Goal: Check status: Check status

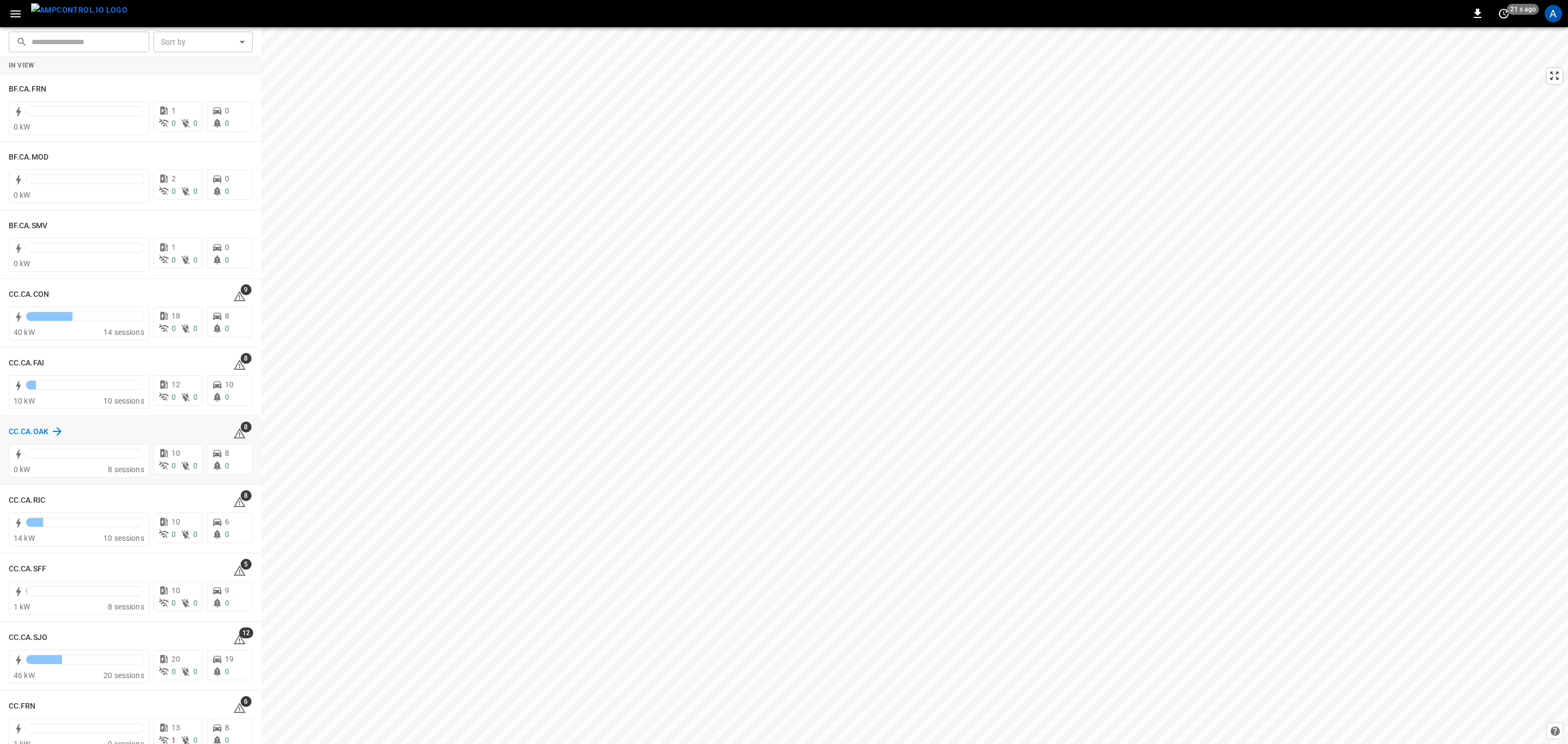
click at [43, 425] on div "CC.CA.OAK" at bounding box center [36, 431] width 55 height 13
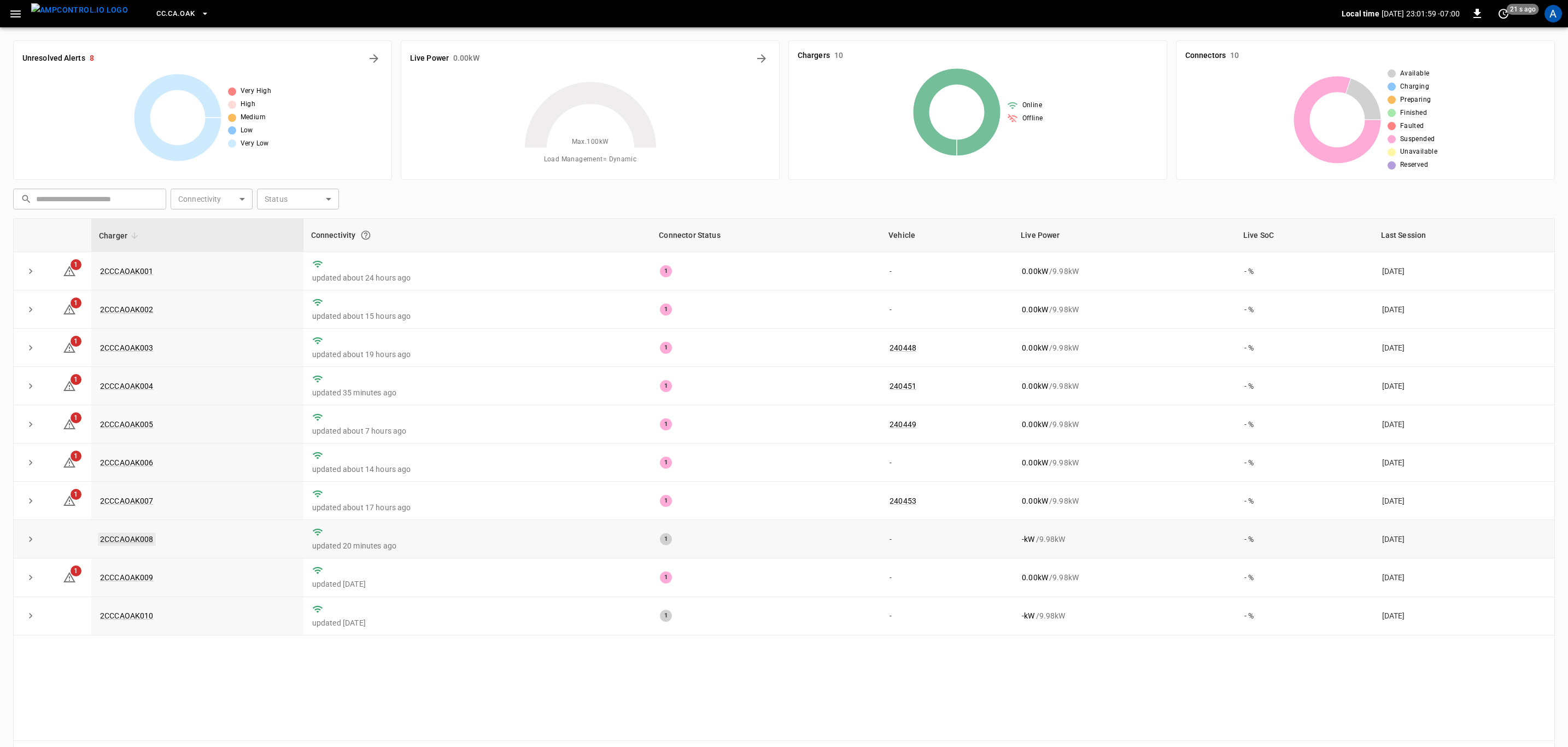
click at [148, 544] on link "2CCCAOAK008" at bounding box center [127, 538] width 58 height 13
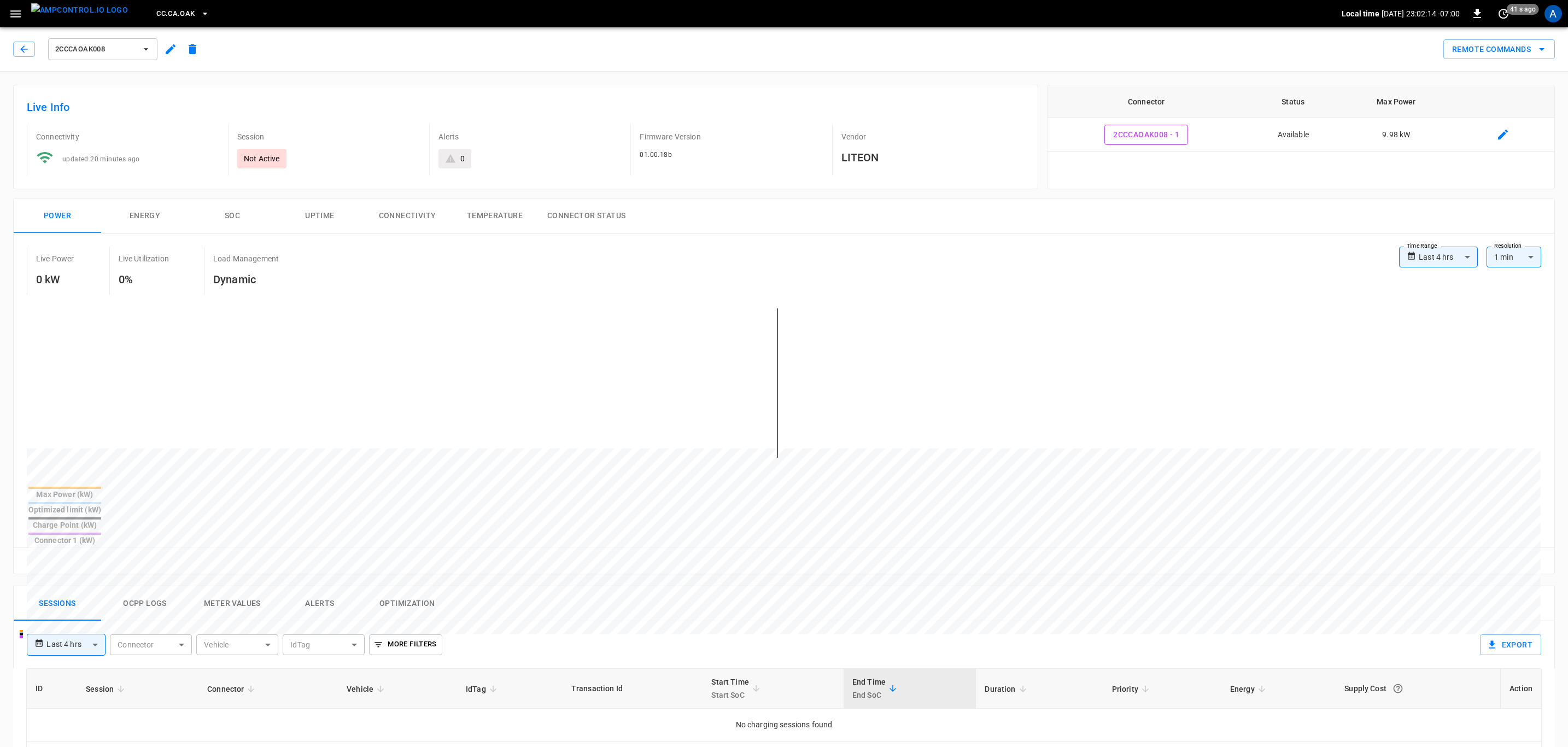
click at [328, 586] on button "Alerts" at bounding box center [320, 604] width 88 height 35
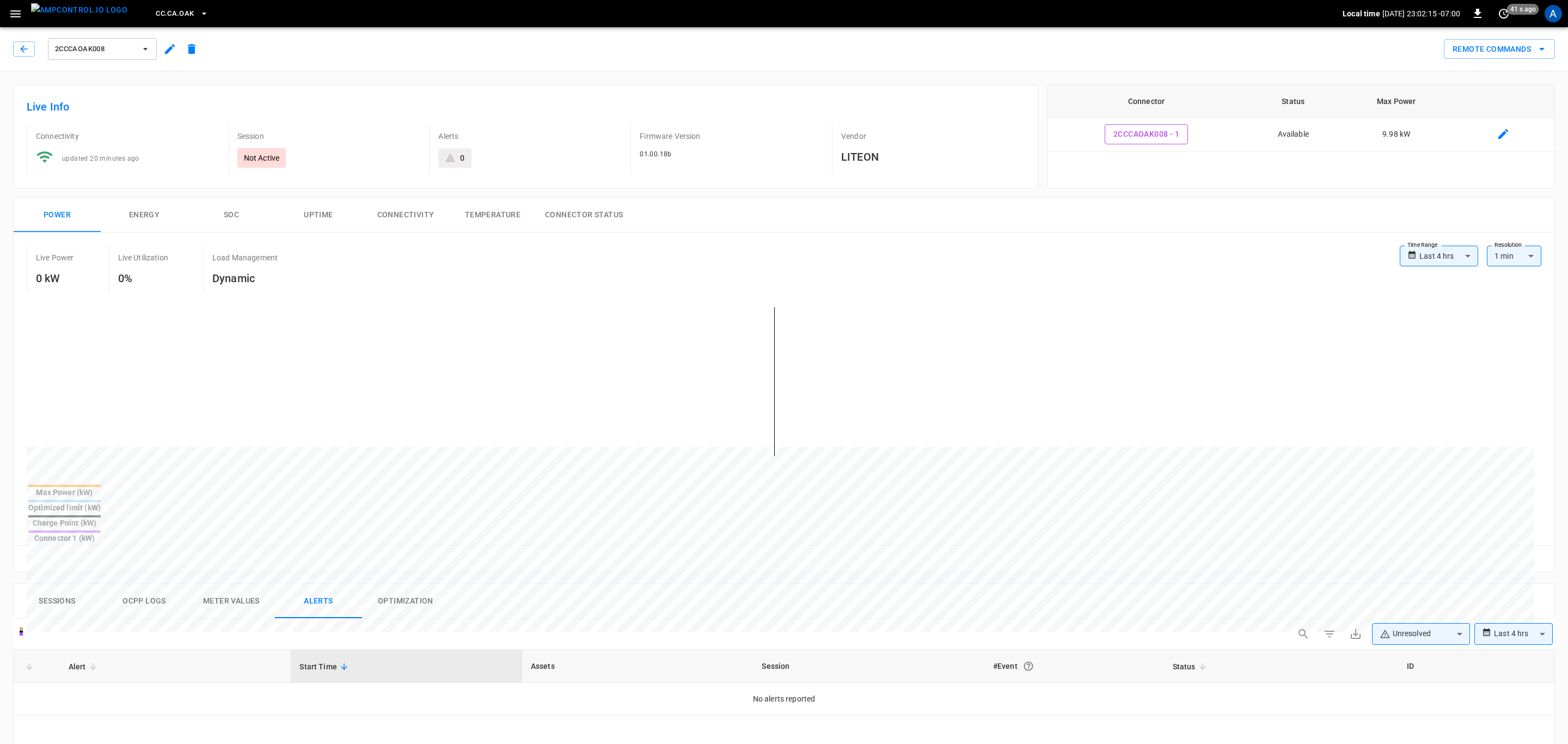
click at [1418, 598] on body "**********" at bounding box center [784, 657] width 1568 height 1313
click at [1420, 622] on li "Resolved" at bounding box center [1414, 624] width 98 height 22
type input "**********"
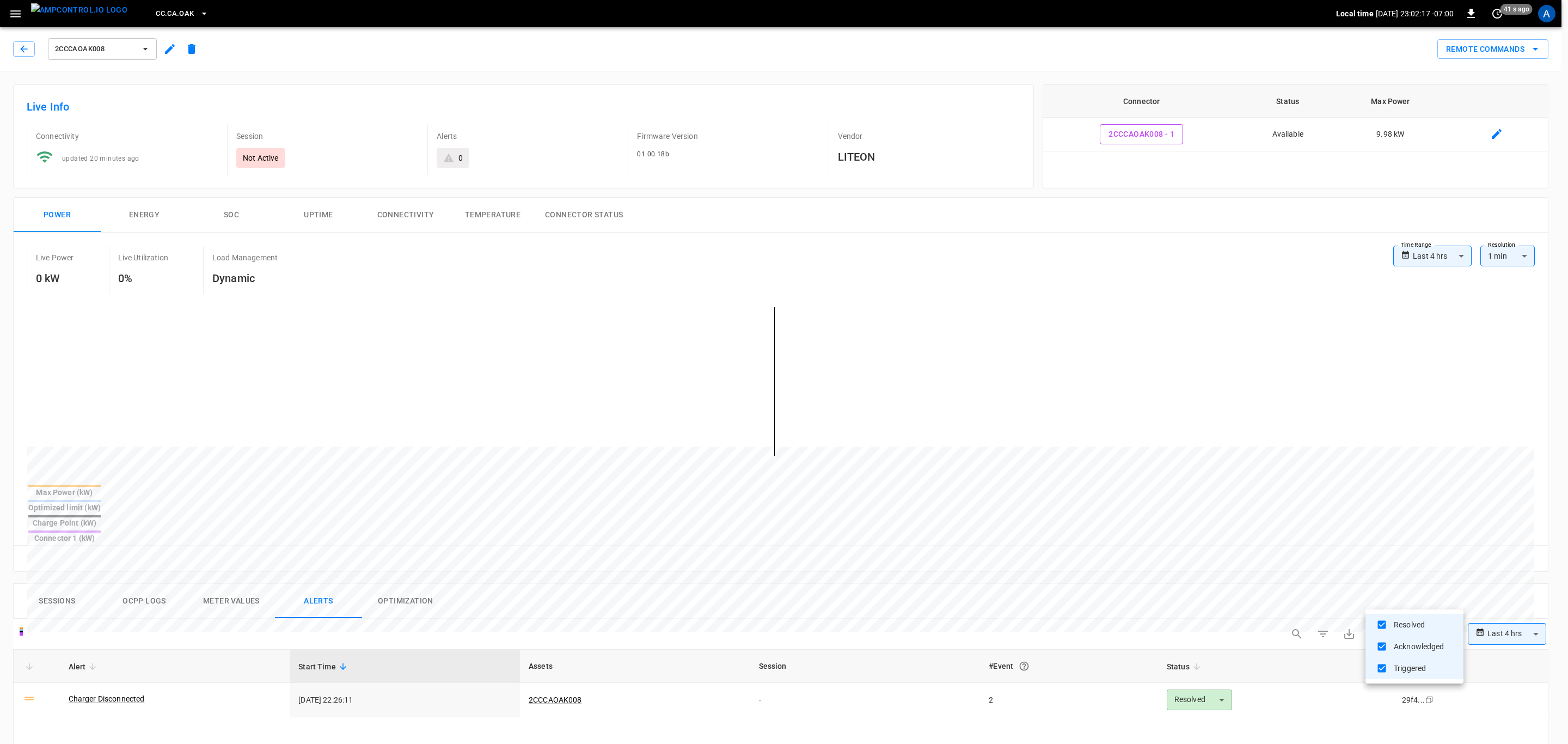
click at [109, 665] on div at bounding box center [784, 372] width 1568 height 744
click at [105, 691] on link "Charger Disconnected" at bounding box center [106, 698] width 80 height 15
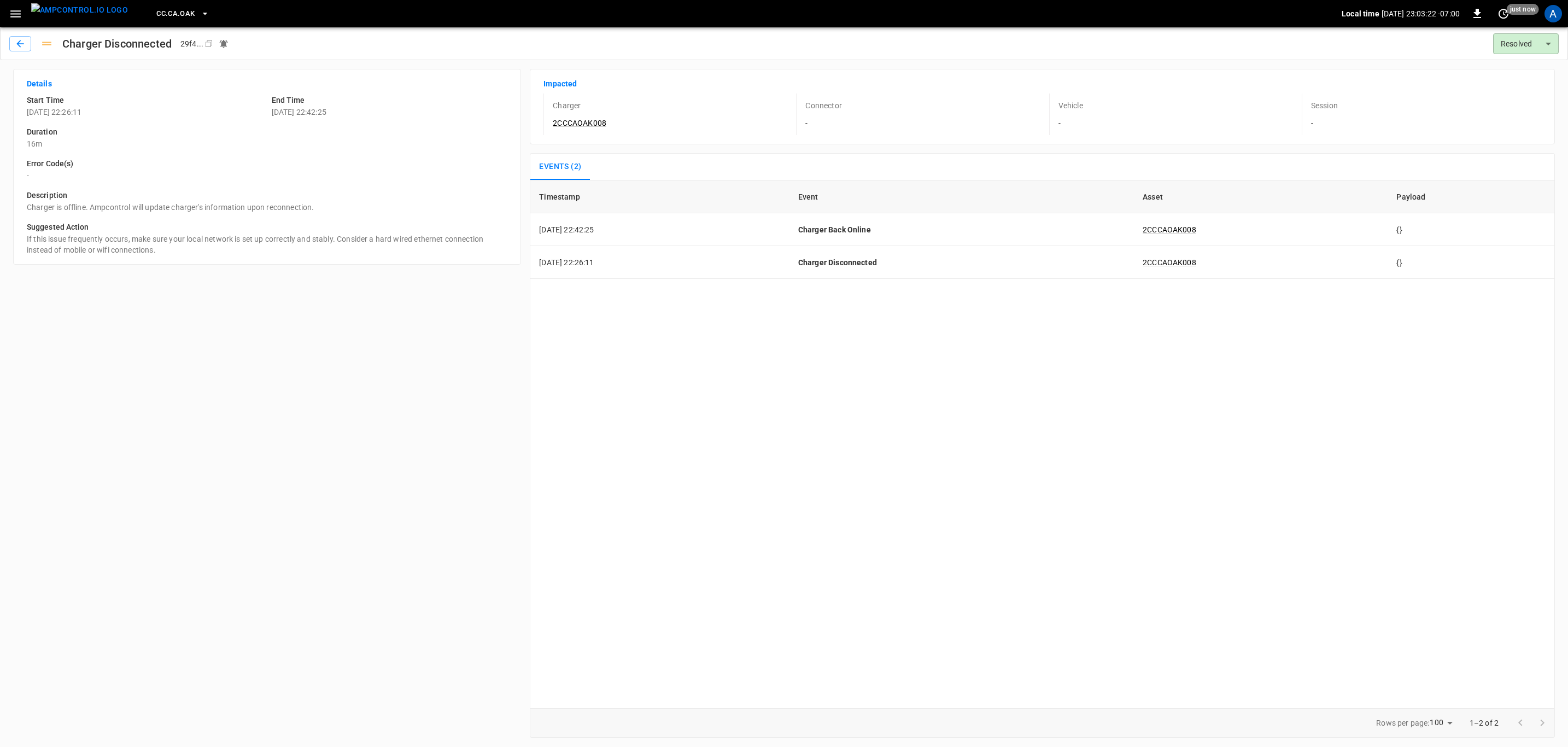
click at [158, 4] on button "CC.CA.OAK" at bounding box center [182, 14] width 61 height 21
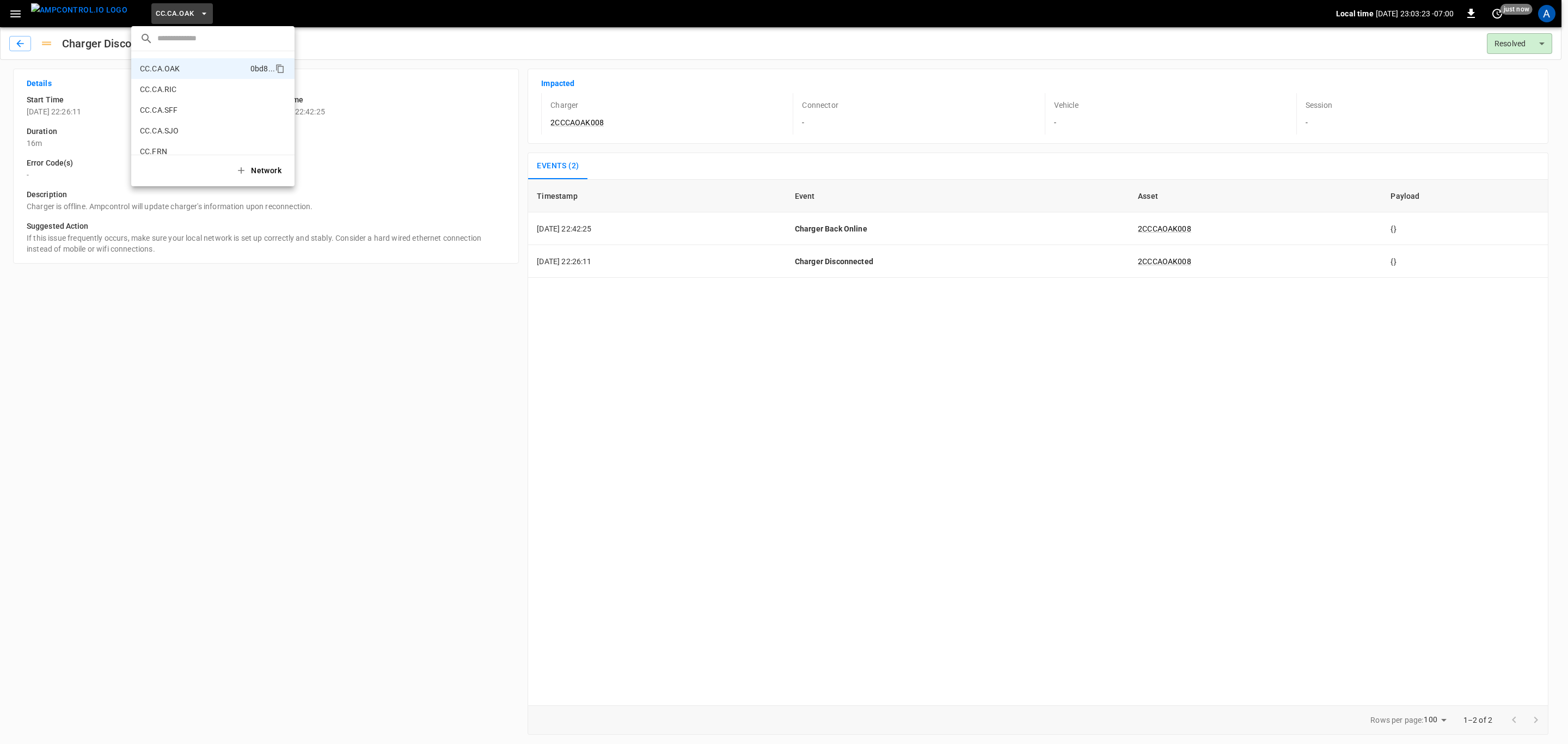
click at [10, 2] on div at bounding box center [784, 372] width 1568 height 744
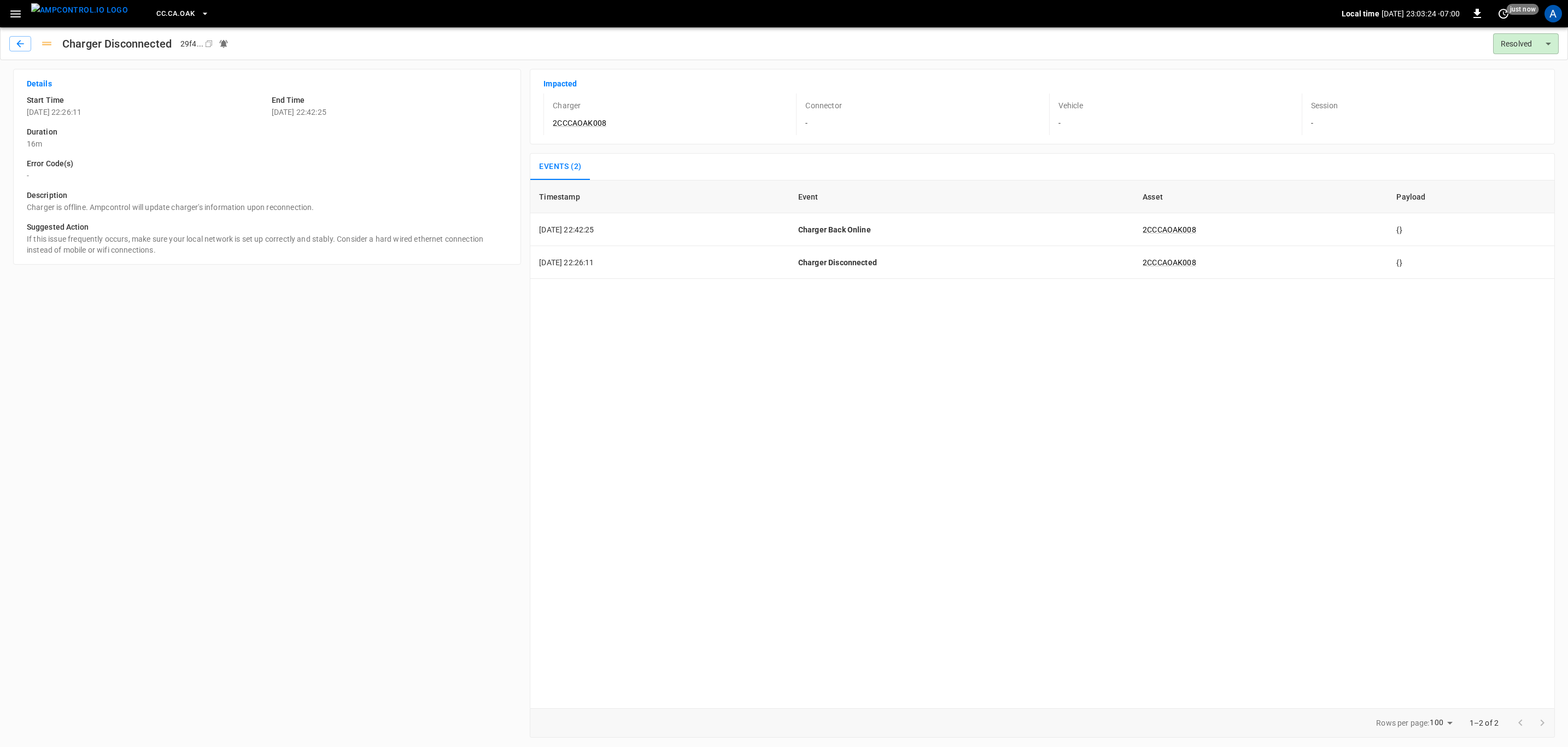
click at [13, 9] on div "​ AmpEdge a766 ... BF.CA.FRN 61c8 ... BF.CA.MOD 026b ... BF.CA.SMV df61 ... Cat…" at bounding box center [784, 374] width 1568 height 747
click at [17, 15] on icon "button" at bounding box center [15, 13] width 13 height 13
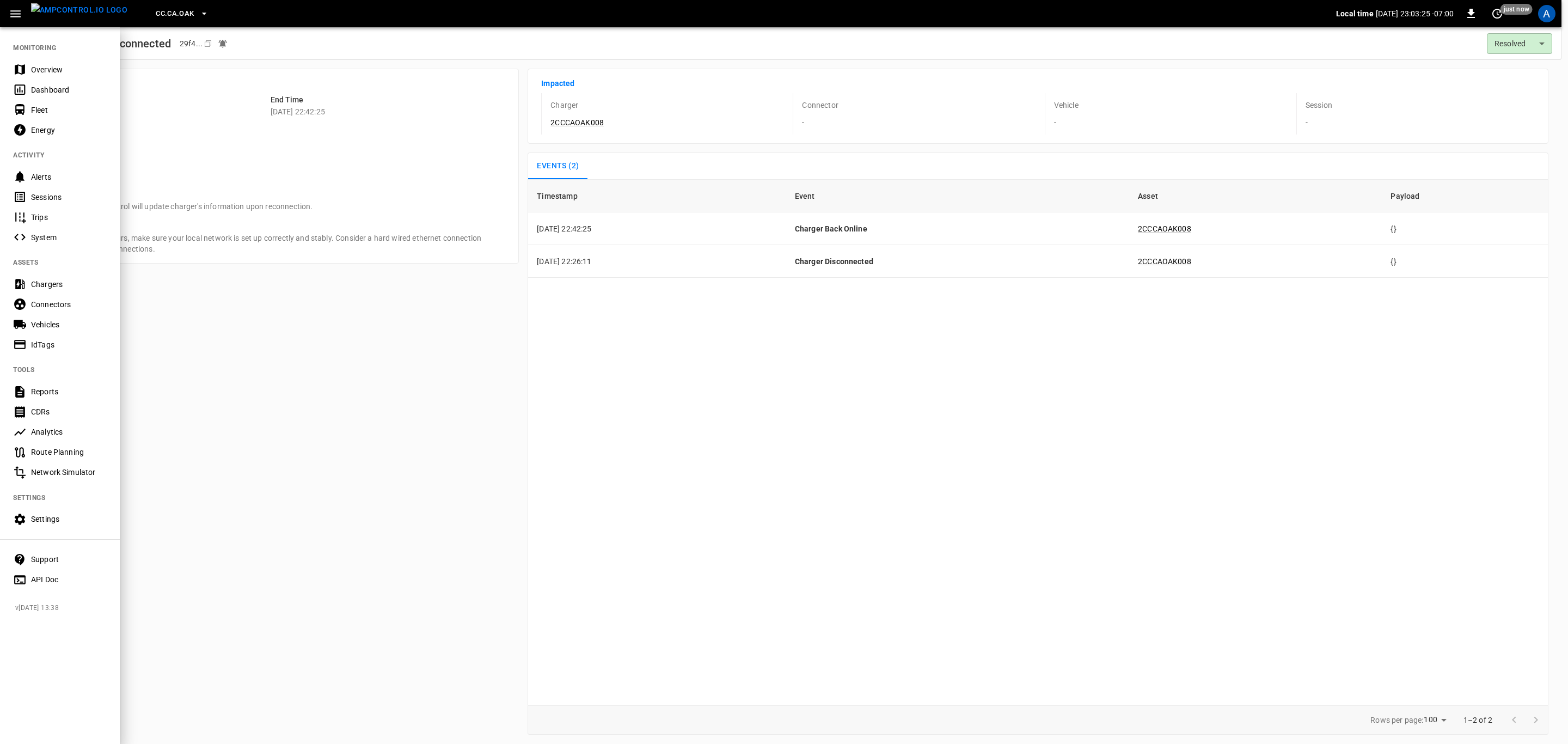
click at [39, 69] on div "Overview" at bounding box center [69, 70] width 76 height 11
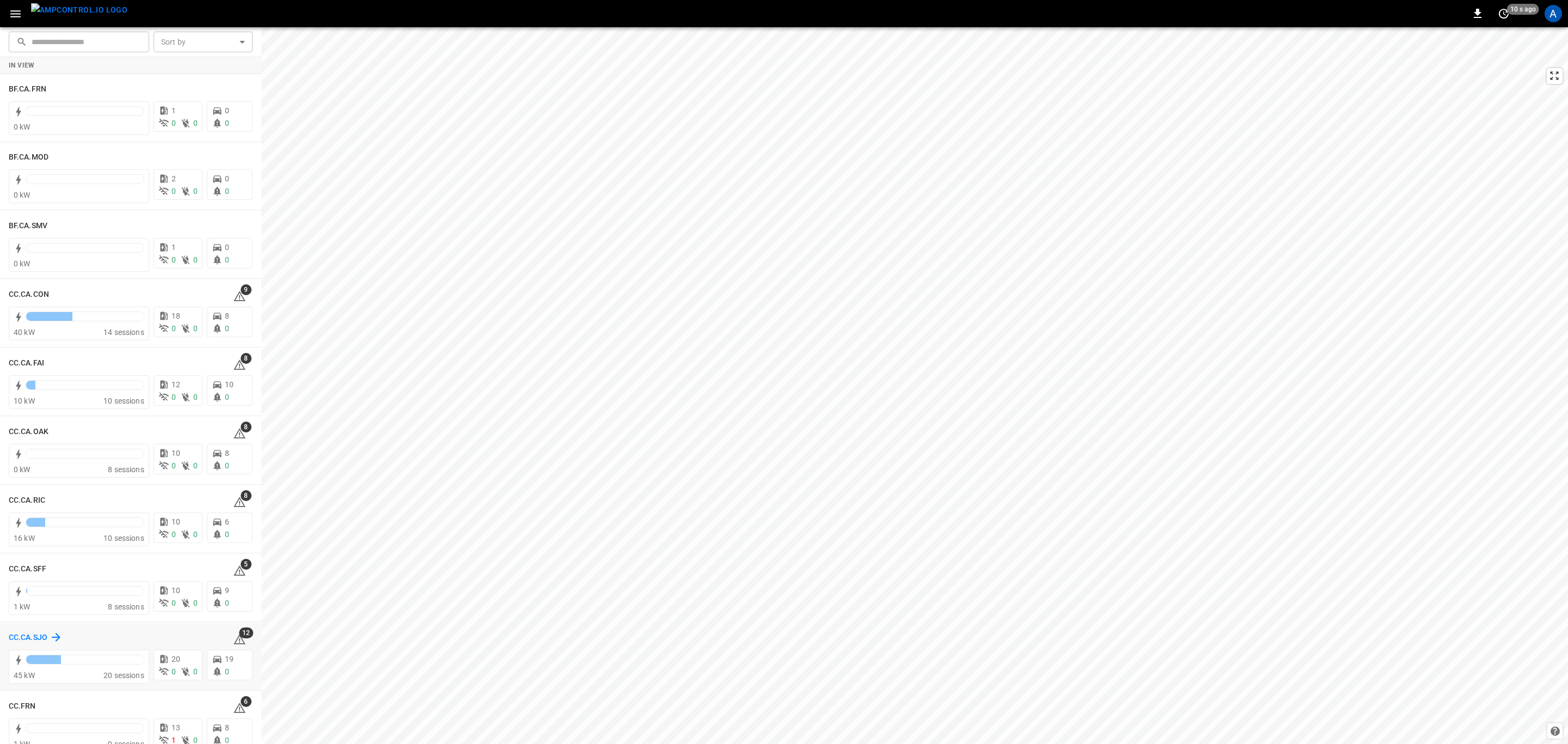
click at [40, 633] on h6 "CC.CA.SJO" at bounding box center [28, 637] width 39 height 12
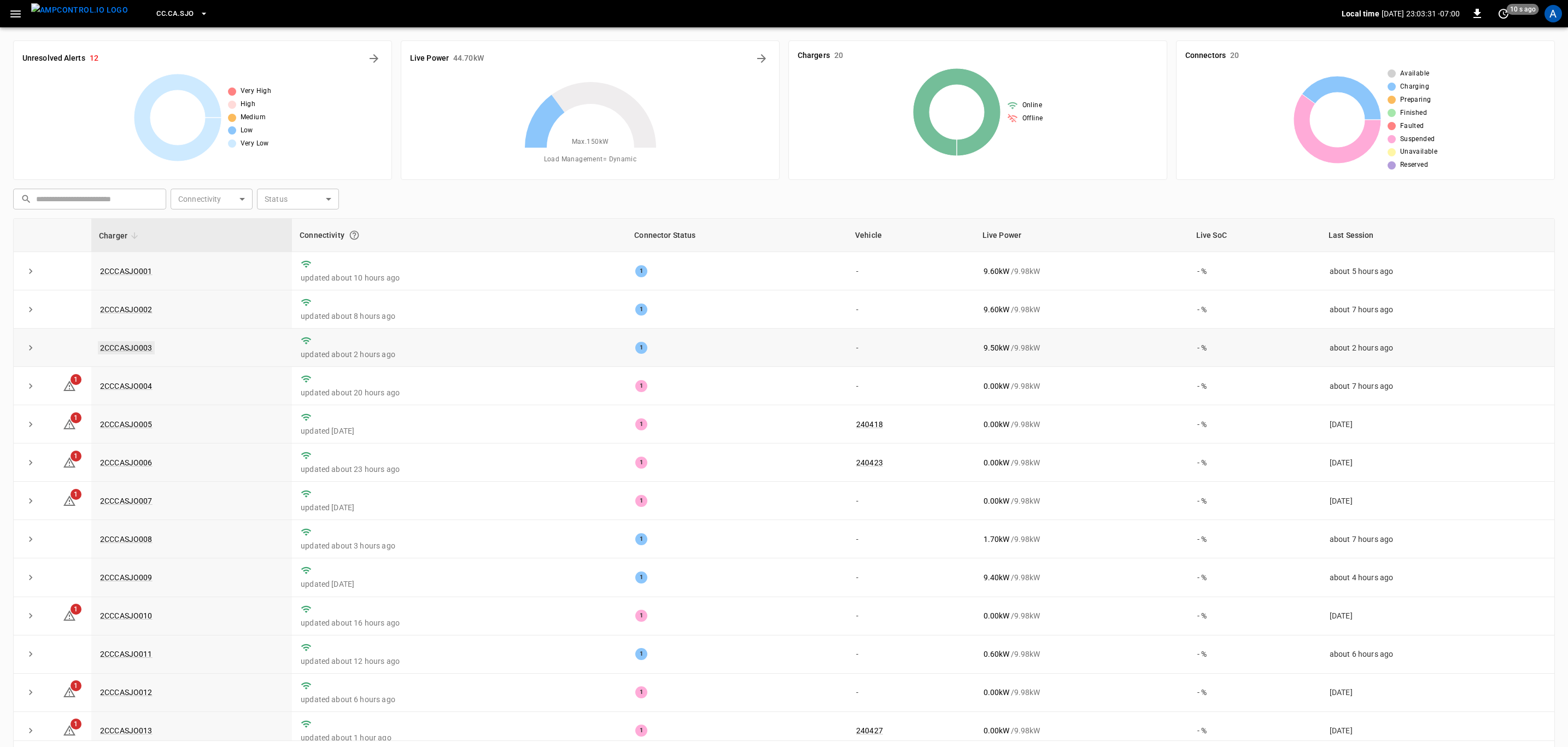
click at [134, 343] on link "2CCCASJO003" at bounding box center [127, 347] width 57 height 13
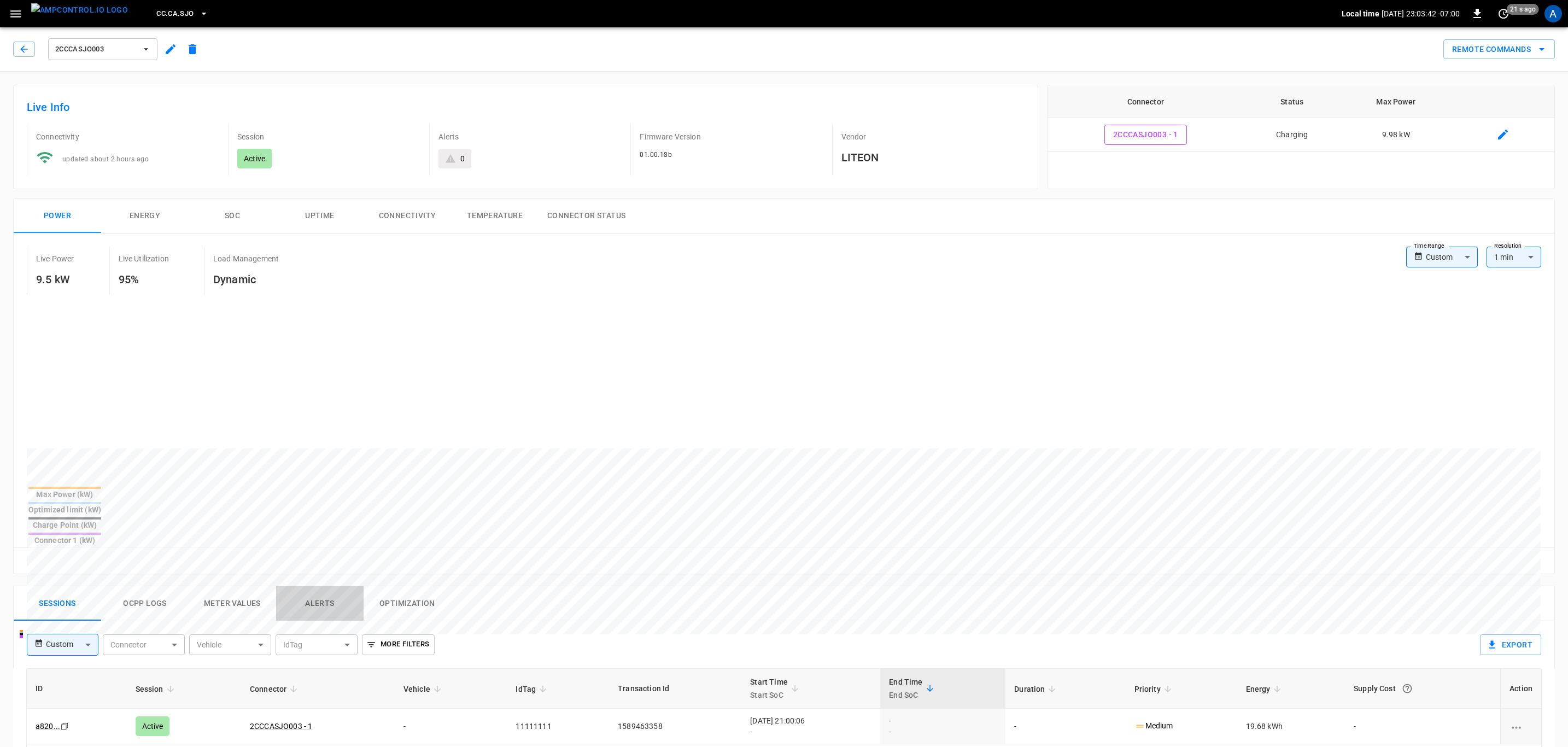
click at [322, 586] on button "Alerts" at bounding box center [320, 604] width 88 height 35
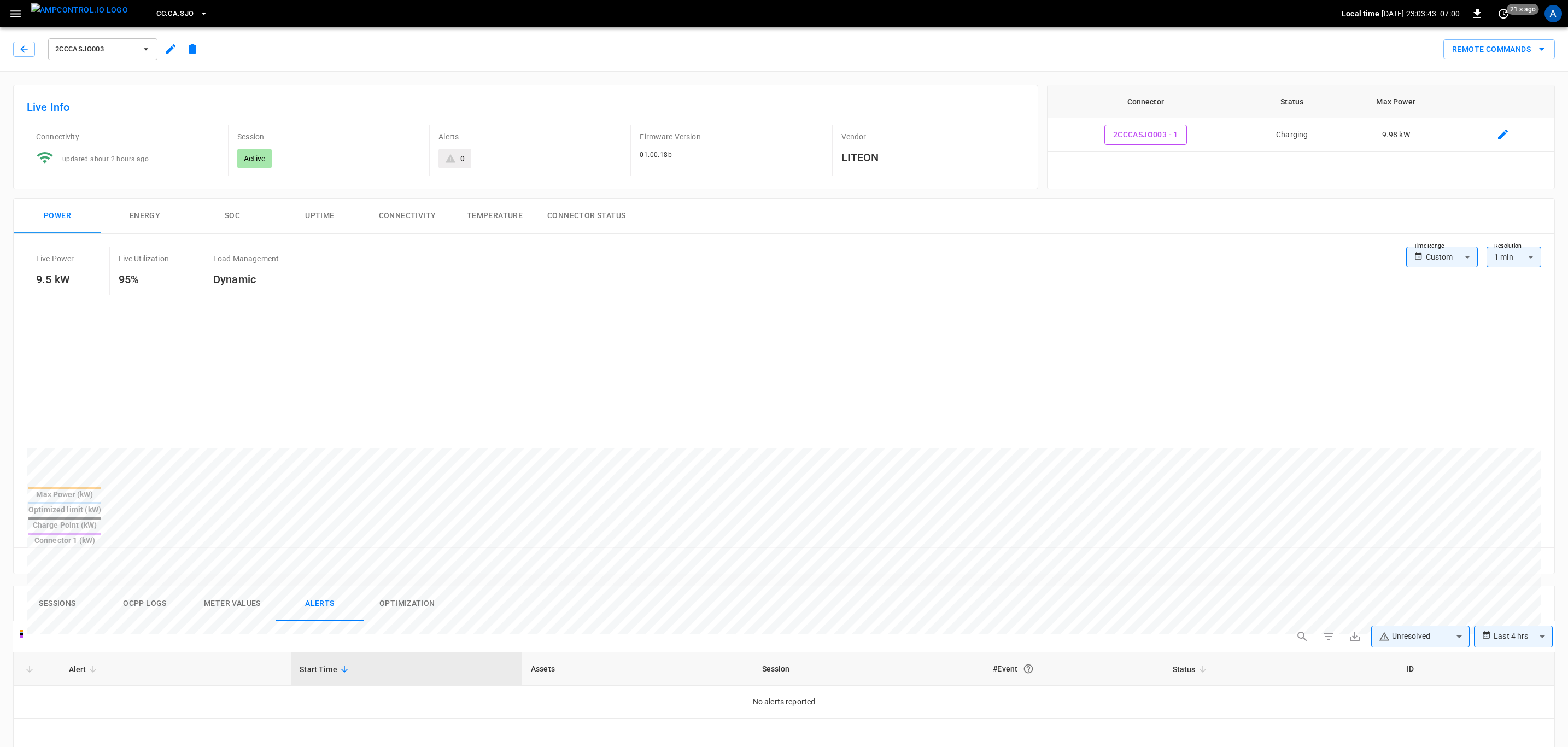
click at [1377, 600] on body "**********" at bounding box center [784, 659] width 1568 height 1319
click at [1388, 618] on li "Resolved" at bounding box center [1420, 627] width 98 height 22
type input "**********"
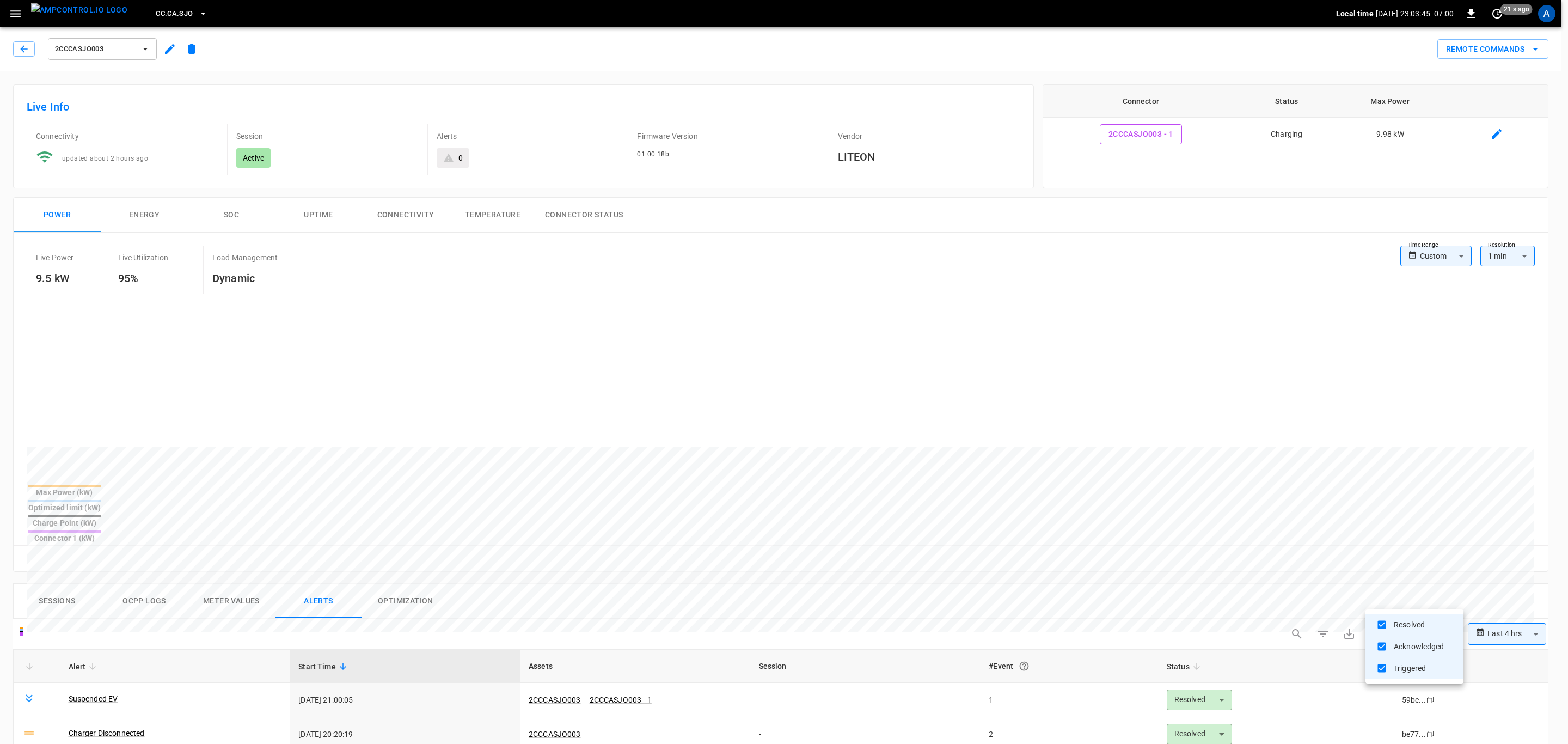
click at [138, 667] on div at bounding box center [784, 372] width 1568 height 744
click at [134, 725] on link "Charger Disconnected" at bounding box center [106, 733] width 80 height 15
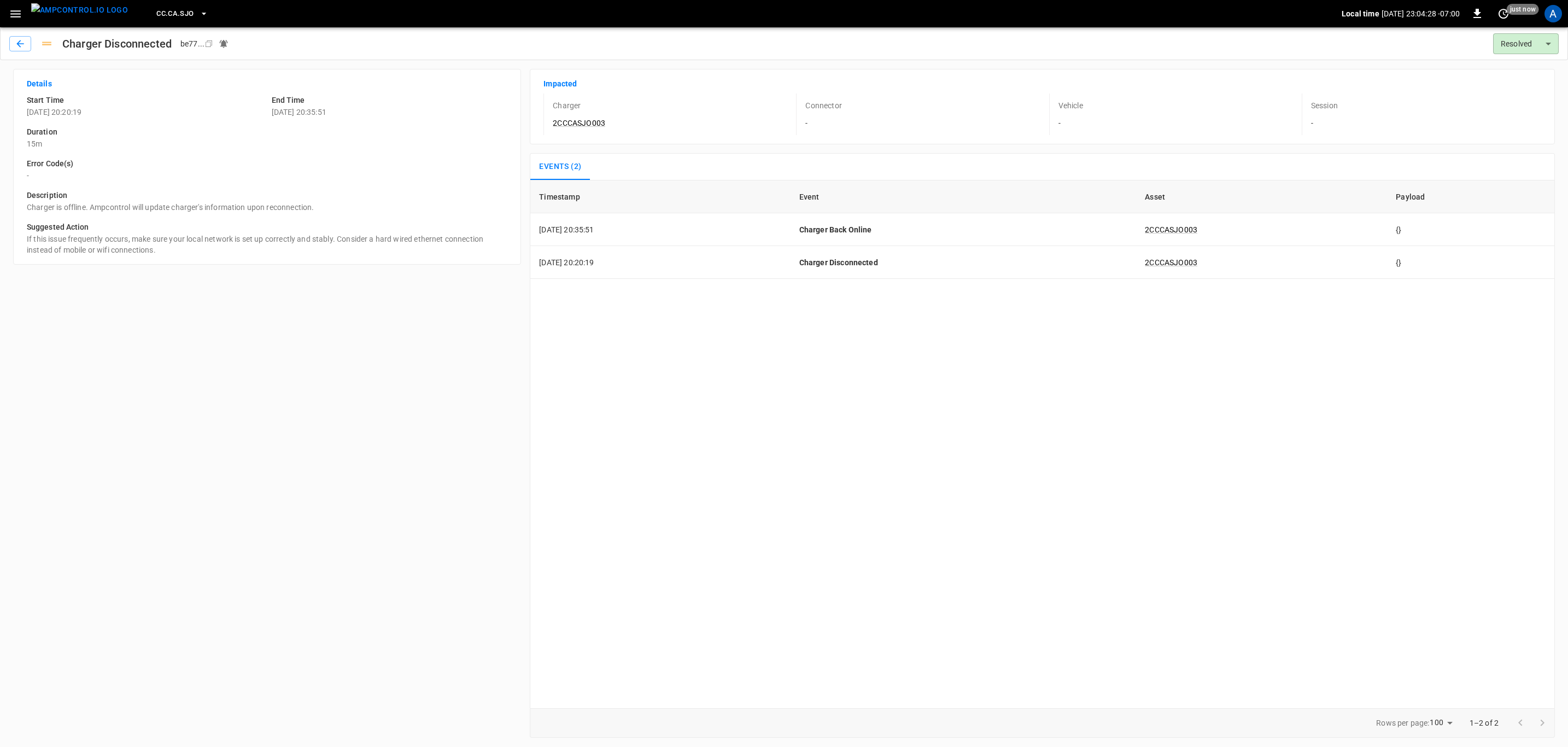
click at [4, 13] on button "button" at bounding box center [15, 13] width 22 height 20
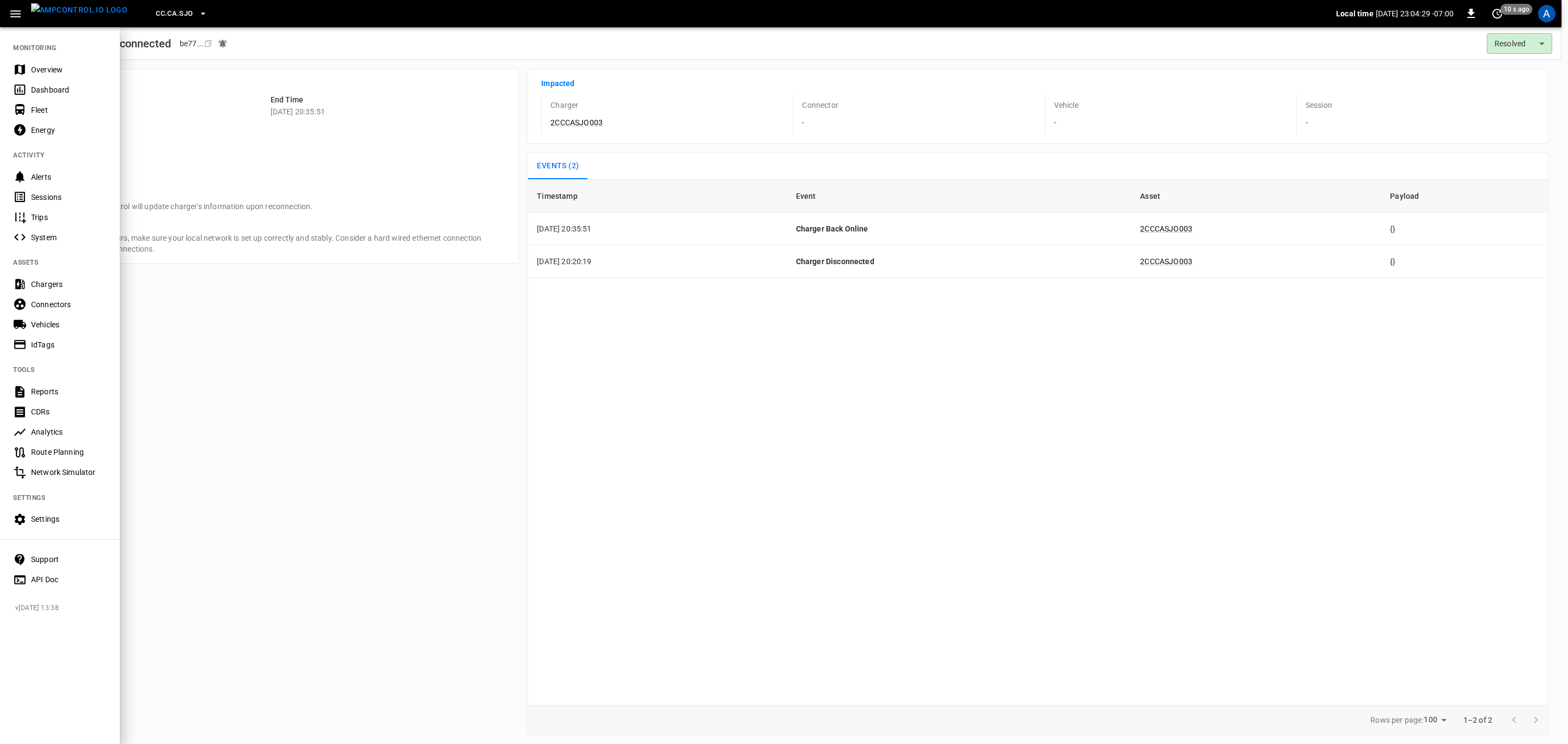
click at [55, 67] on div "Overview" at bounding box center [69, 70] width 76 height 11
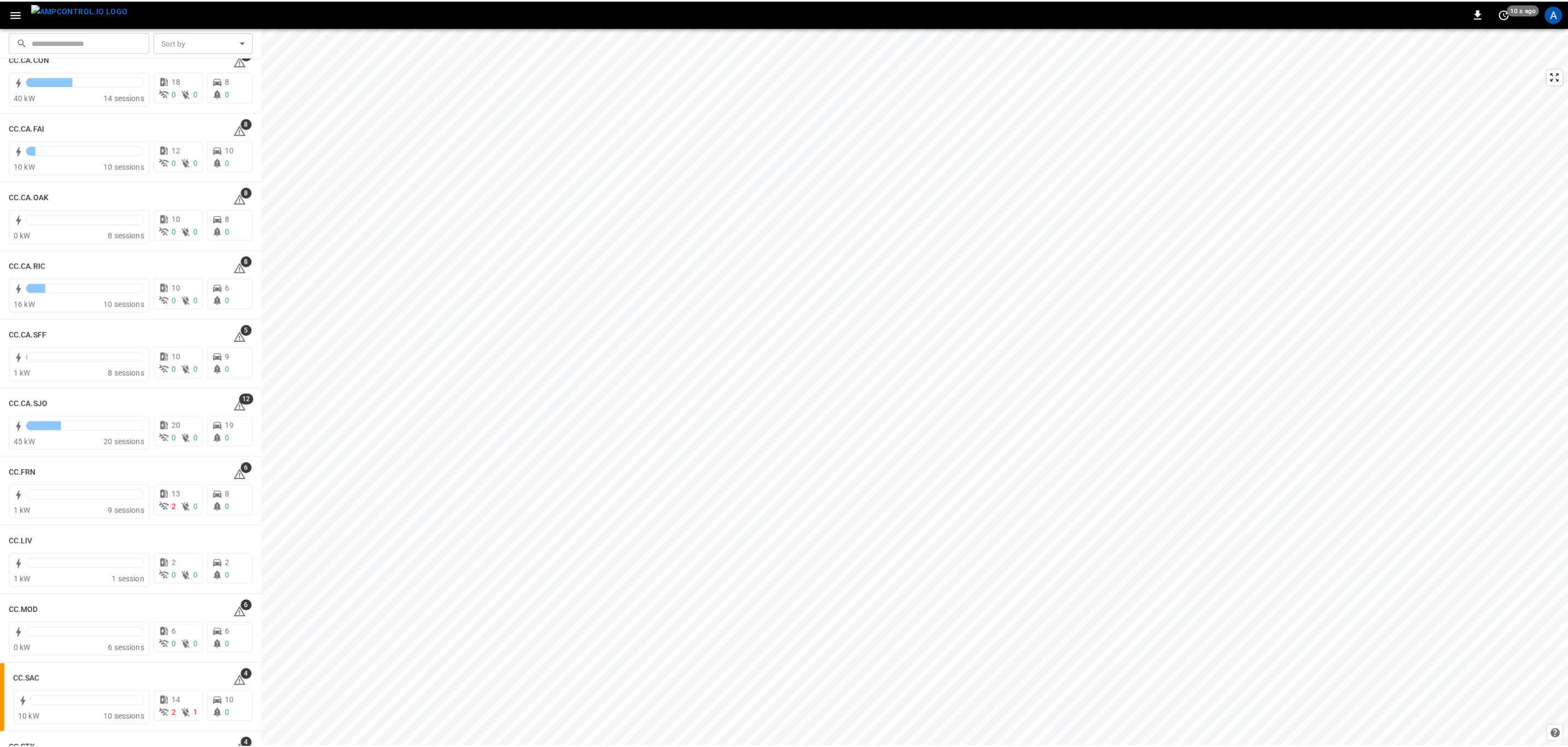
scroll to position [246, 0]
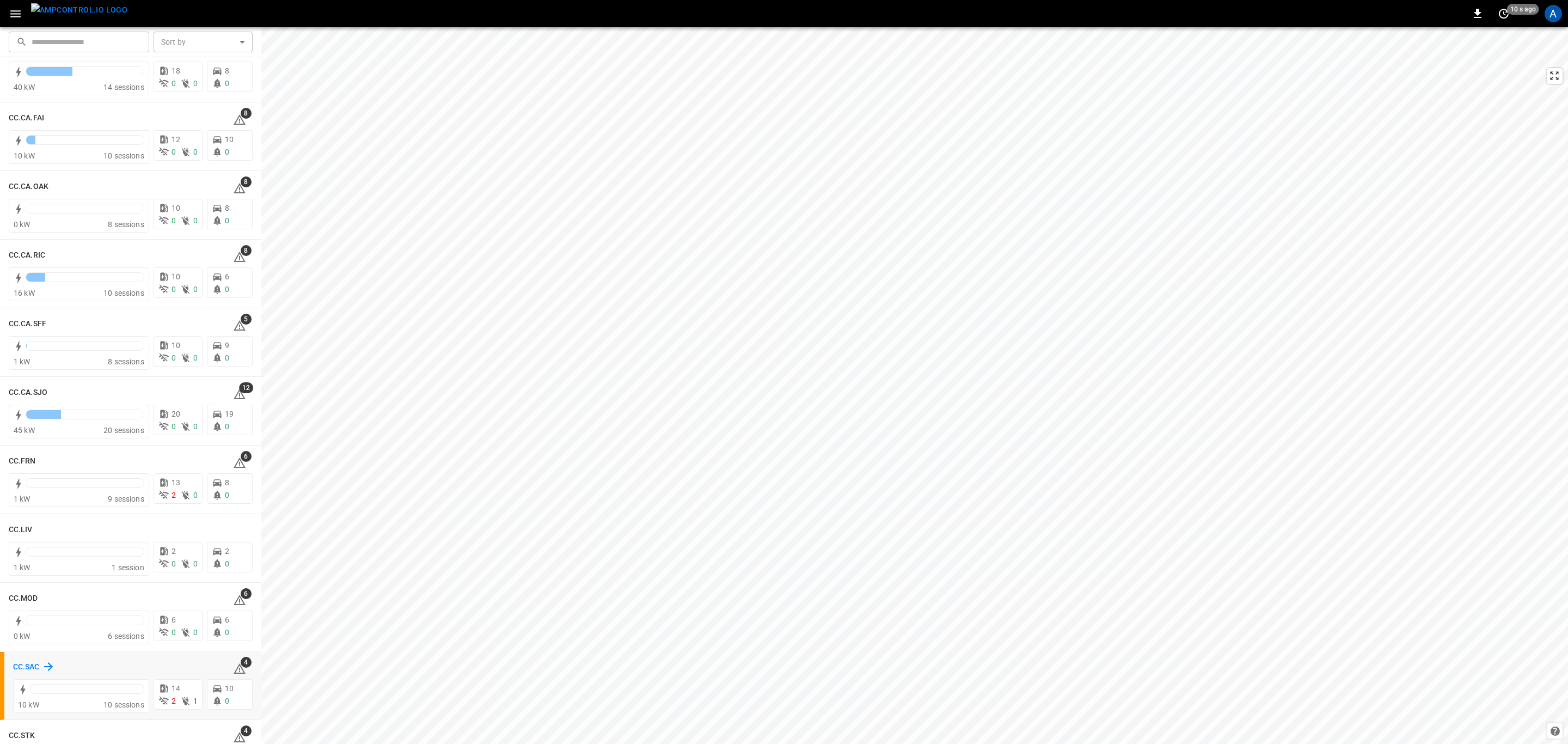
click at [13, 662] on h6 "CC.SAC" at bounding box center [26, 667] width 26 height 12
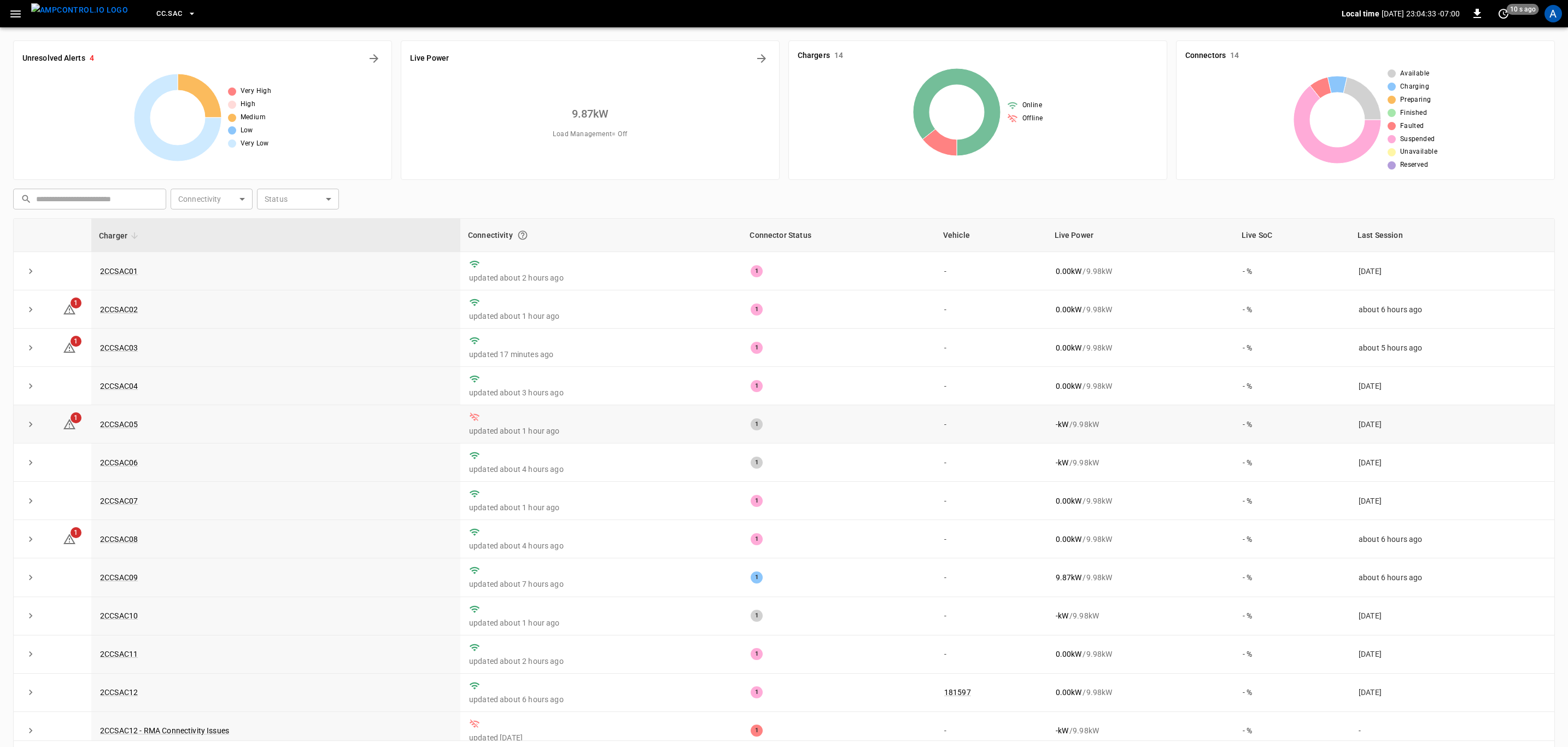
click at [136, 434] on td "2CCSAC05" at bounding box center [275, 424] width 369 height 38
click at [131, 428] on link "2CCSAC05" at bounding box center [120, 424] width 42 height 13
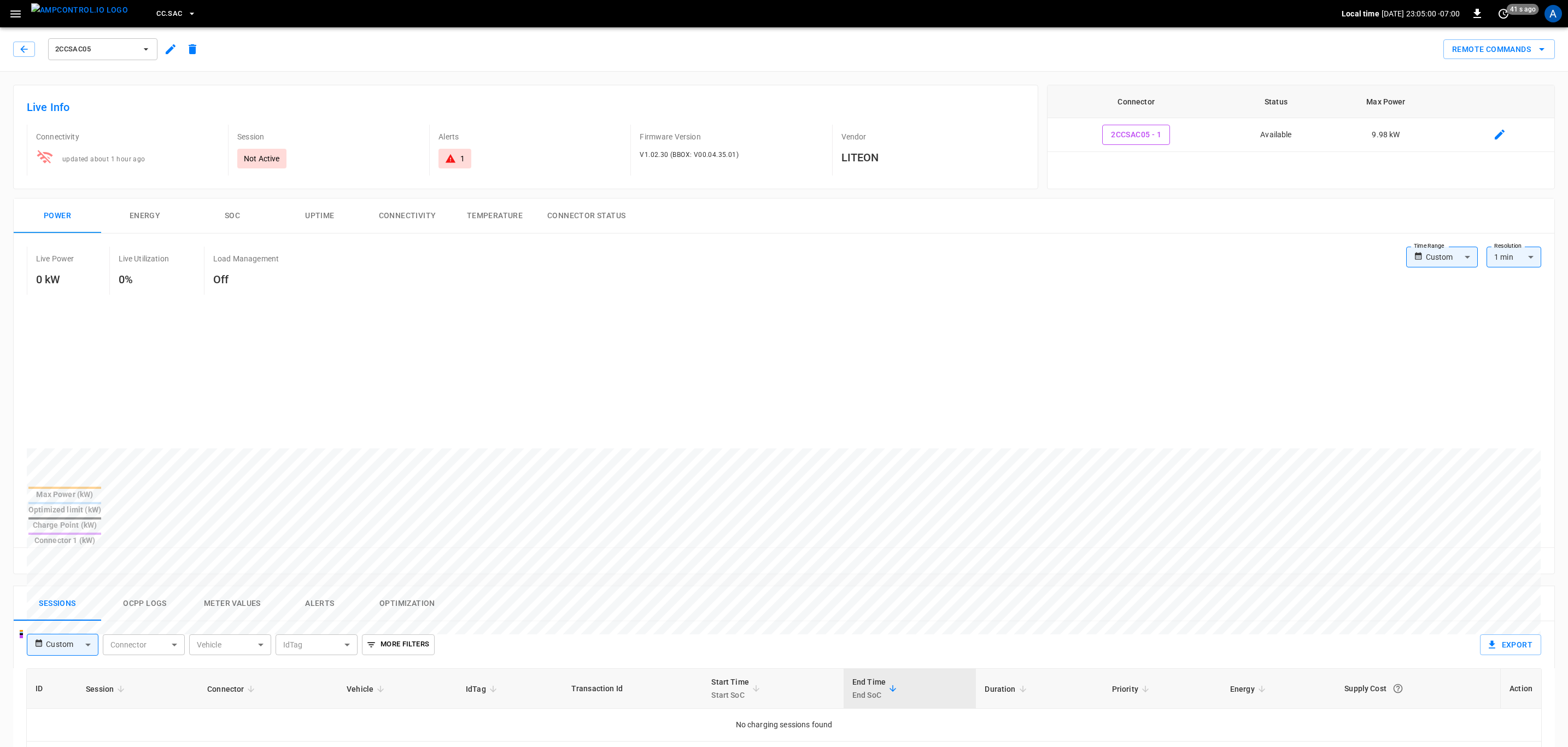
click at [319, 586] on button "Alerts" at bounding box center [320, 604] width 88 height 35
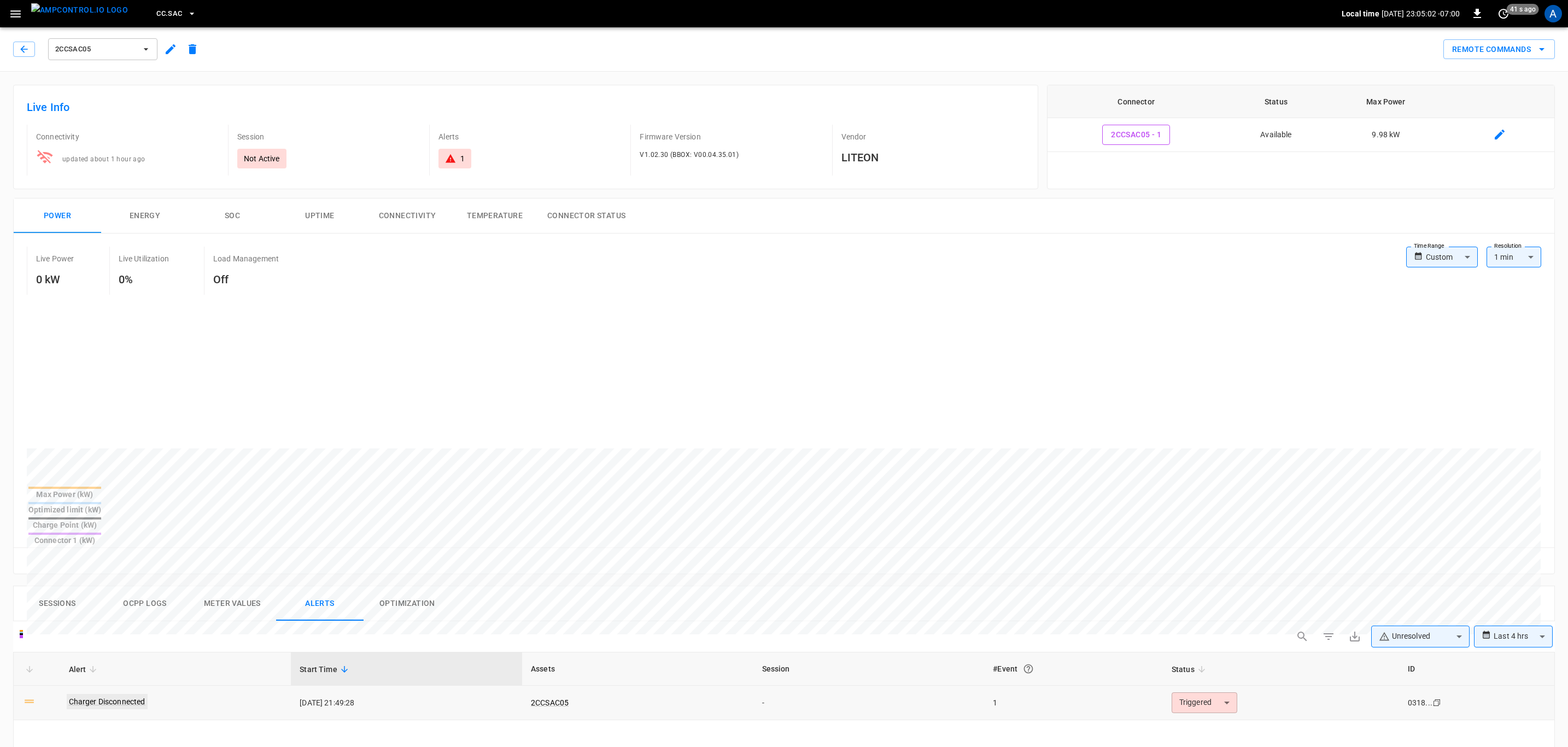
click at [135, 694] on link "Charger Disconnected" at bounding box center [106, 701] width 81 height 15
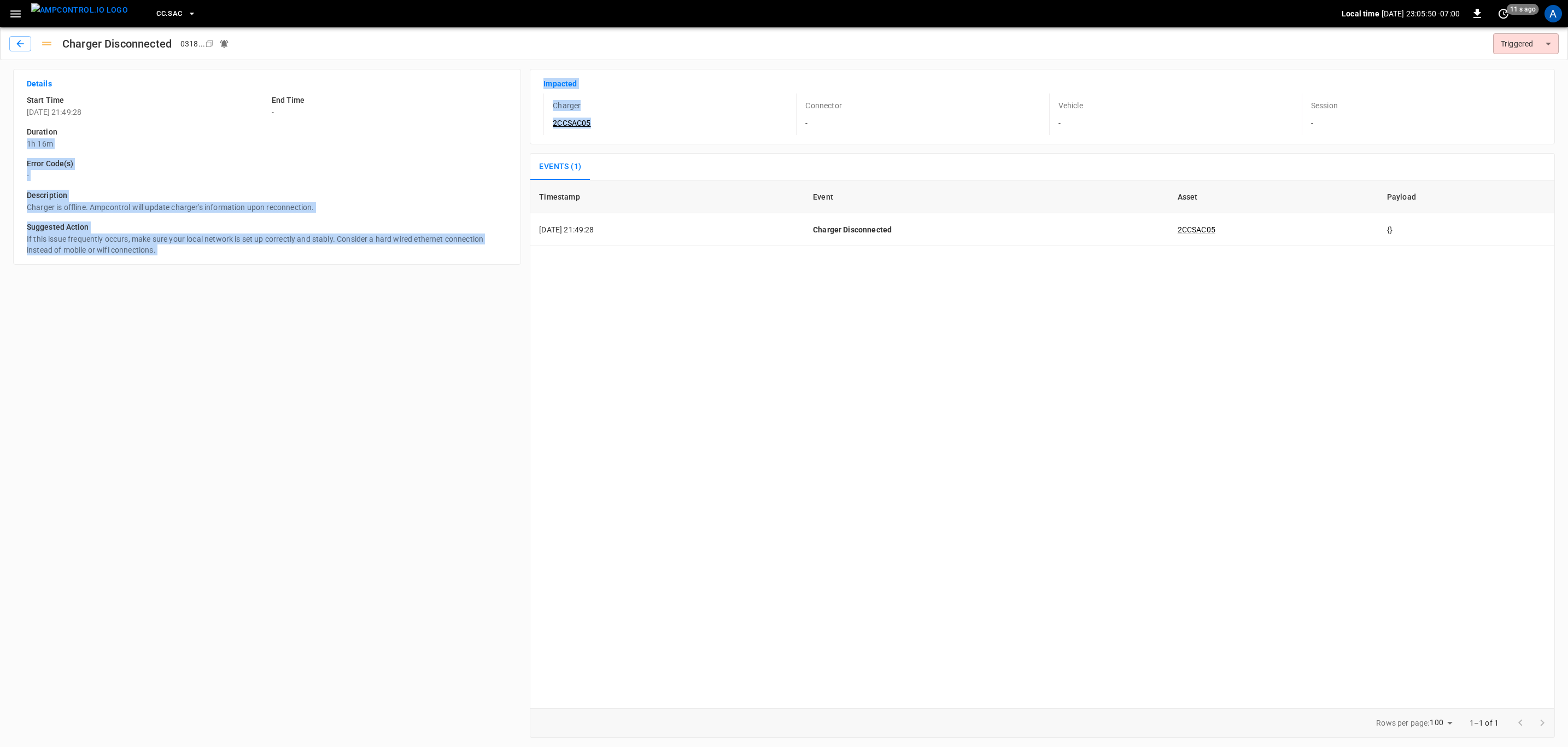
drag, startPoint x: 529, startPoint y: 127, endPoint x: 481, endPoint y: 125, distance: 48.0
click at [481, 125] on div "Details Start Time [DATE] 21:49:28 End Time - Duration 1h 16m Error Code(s) - D…" at bounding box center [779, 398] width 1550 height 677
click at [606, 128] on div "Charger 2CCSAC05" at bounding box center [663, 114] width 239 height 42
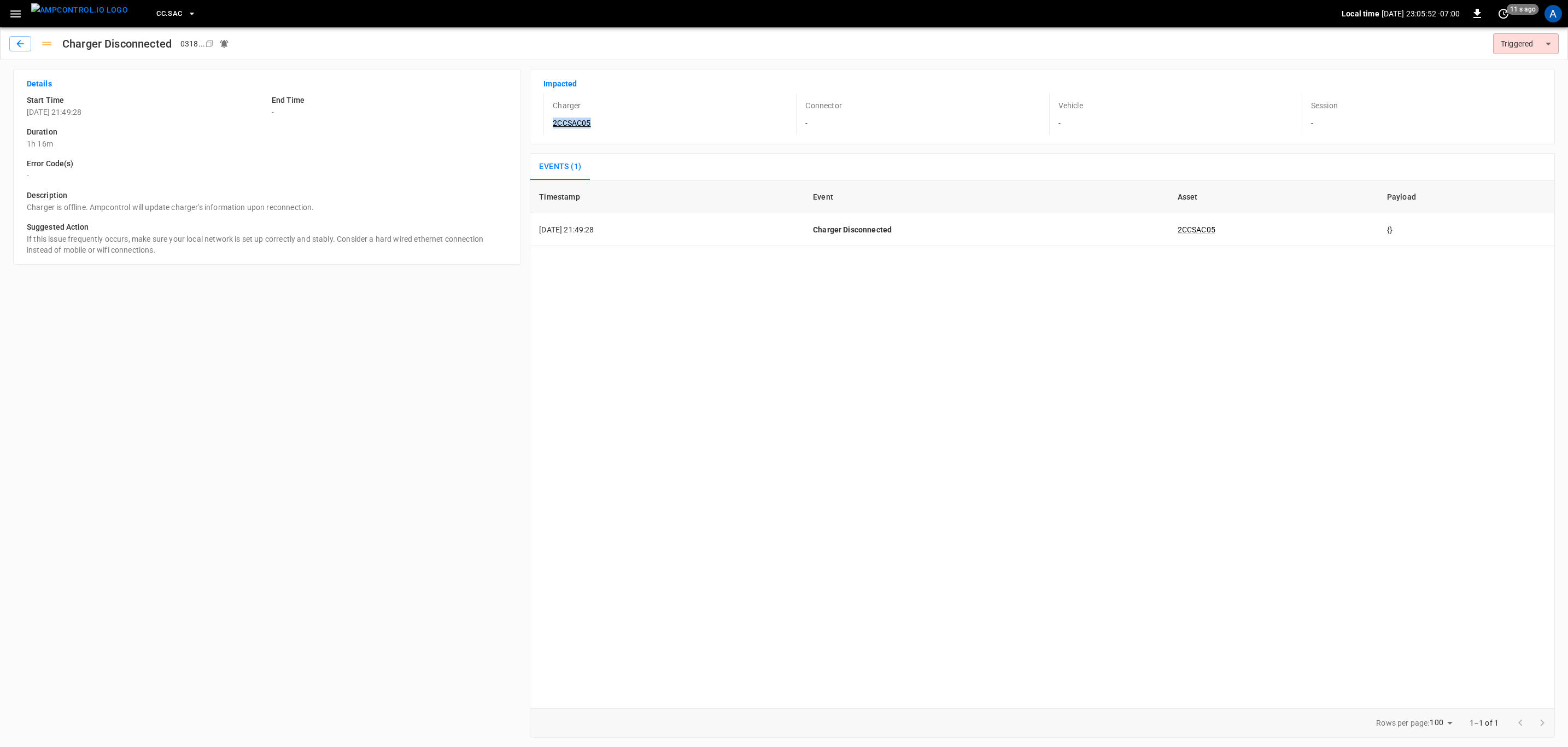
drag, startPoint x: 610, startPoint y: 127, endPoint x: 552, endPoint y: 120, distance: 58.4
click at [552, 120] on div "Charger 2CCSAC05" at bounding box center [663, 114] width 239 height 42
copy link "2CCSAC05"
click at [568, 127] on link "2CCSAC05" at bounding box center [572, 123] width 42 height 13
